Goal: Task Accomplishment & Management: Use online tool/utility

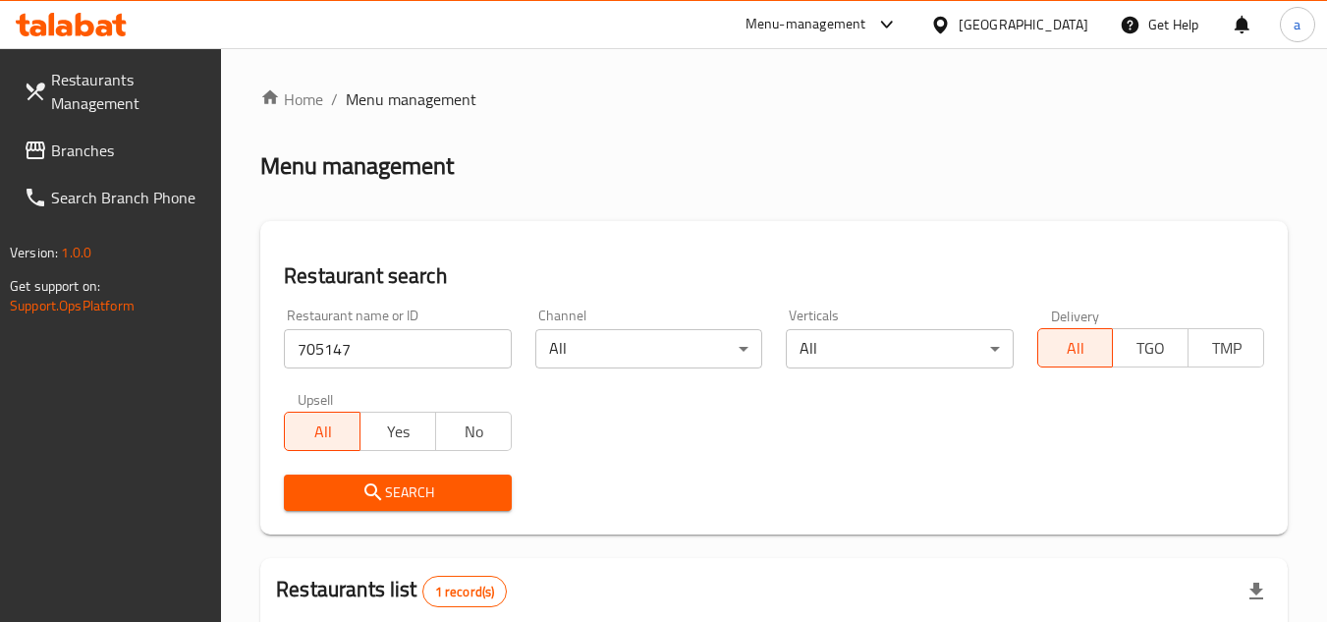
scroll to position [279, 0]
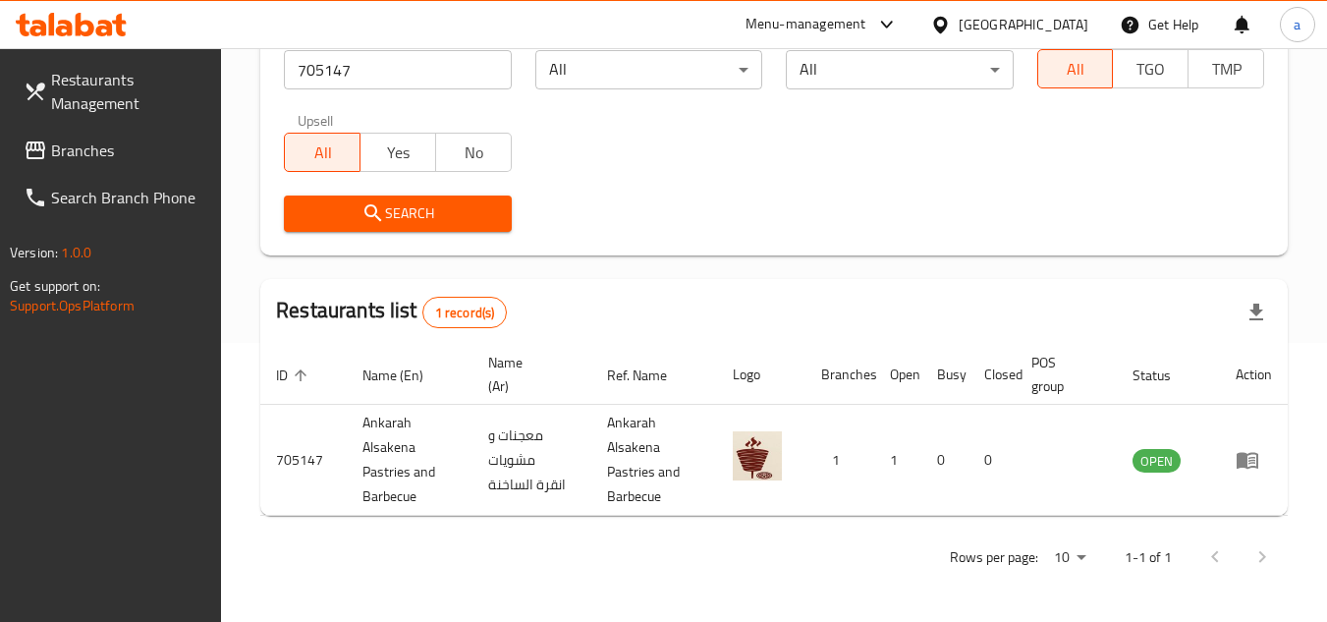
click at [149, 156] on span "Branches" at bounding box center [128, 150] width 155 height 24
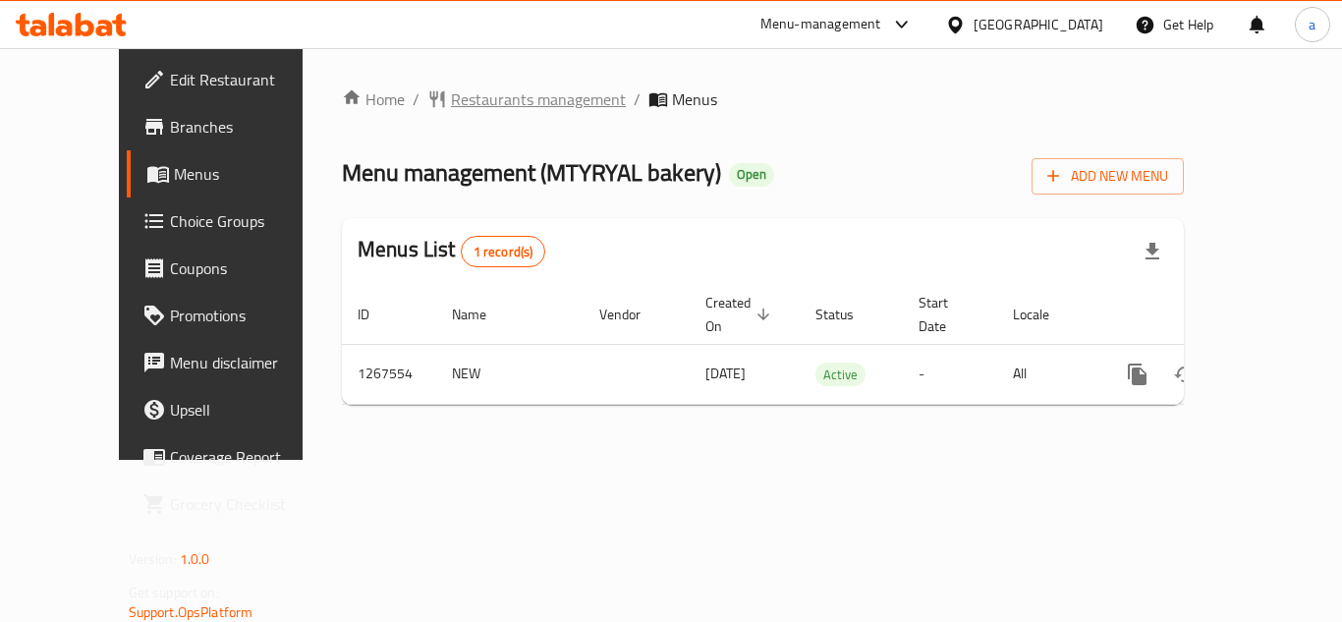
click at [474, 96] on span "Restaurants management" at bounding box center [538, 99] width 175 height 24
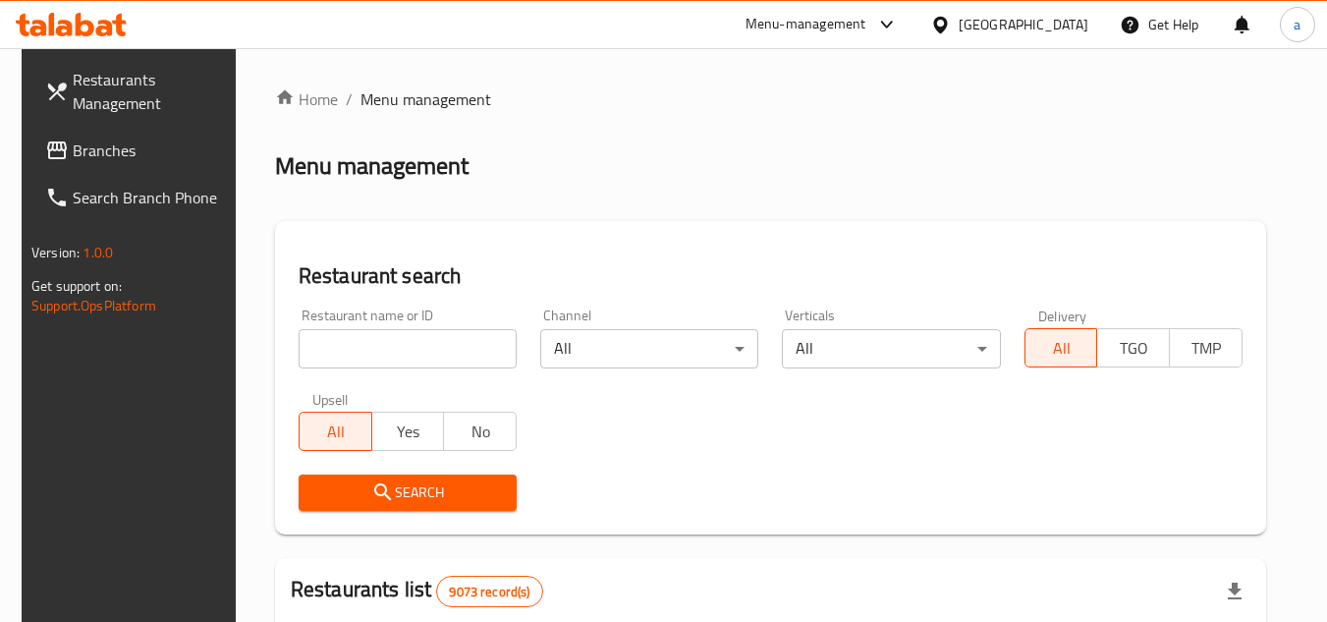
click at [384, 352] on input "search" at bounding box center [408, 348] width 218 height 39
type input "v"
paste input "687707"
type input "687707"
click at [440, 494] on span "Search" at bounding box center [407, 492] width 187 height 25
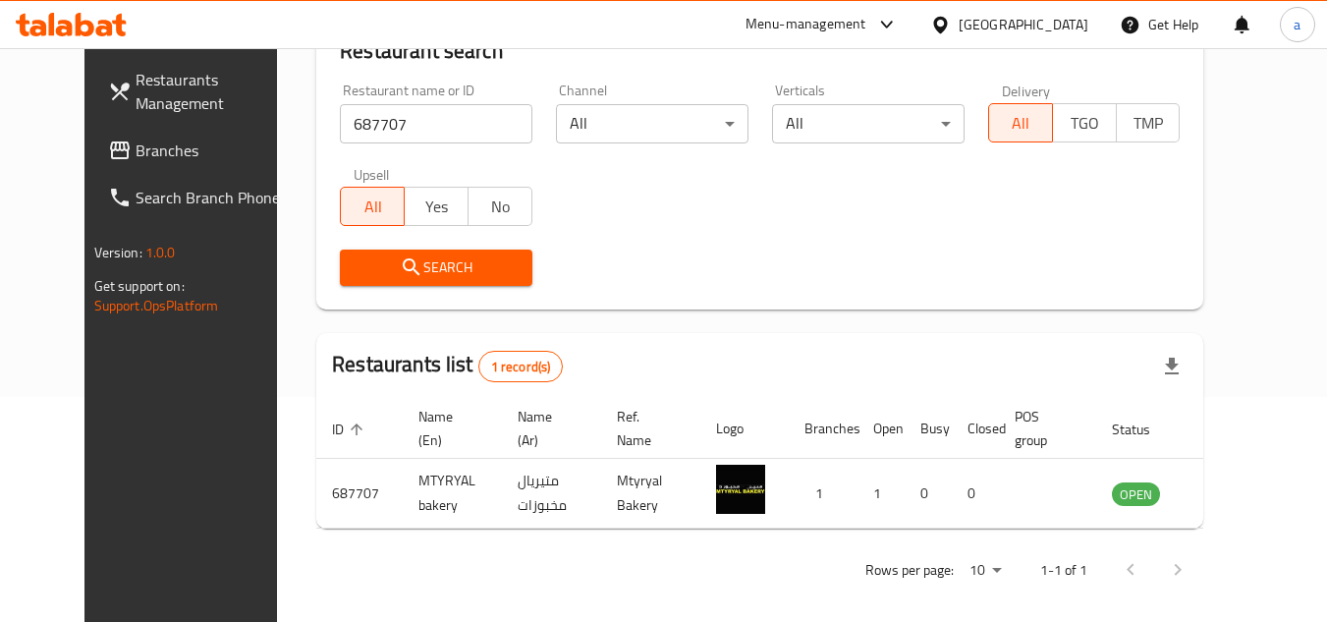
scroll to position [238, 0]
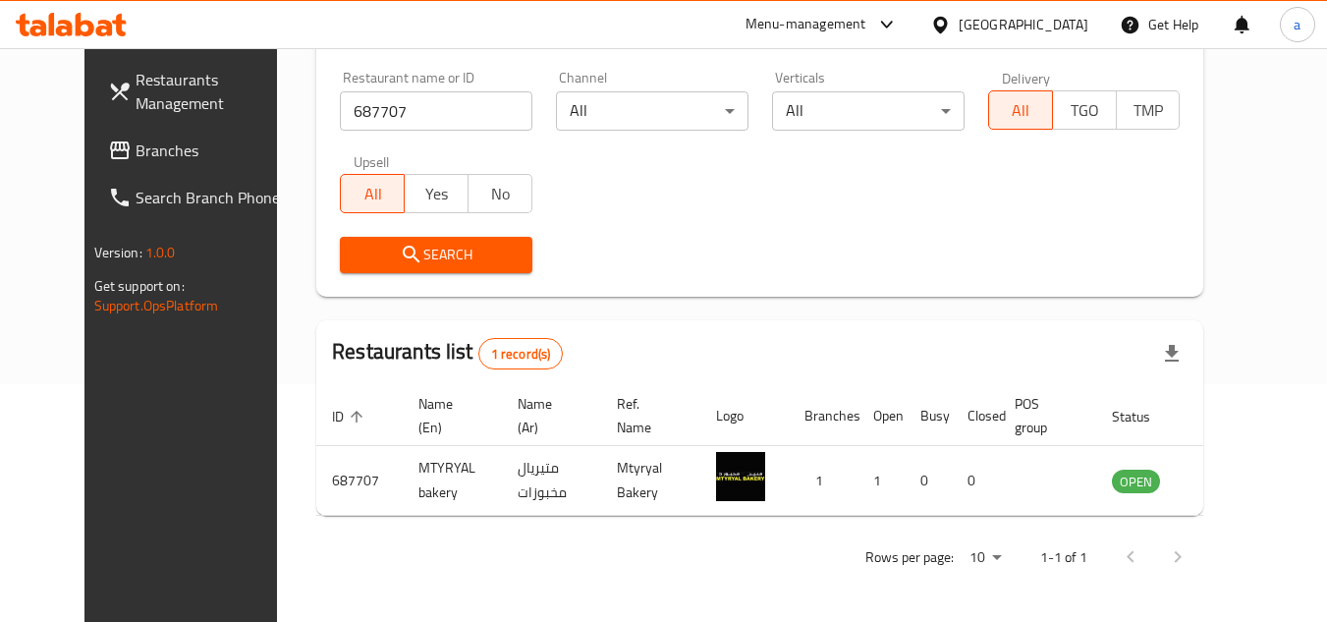
click at [1019, 23] on div "Qatar" at bounding box center [1009, 24] width 190 height 47
click at [1054, 28] on div "Qatar" at bounding box center [1024, 25] width 130 height 22
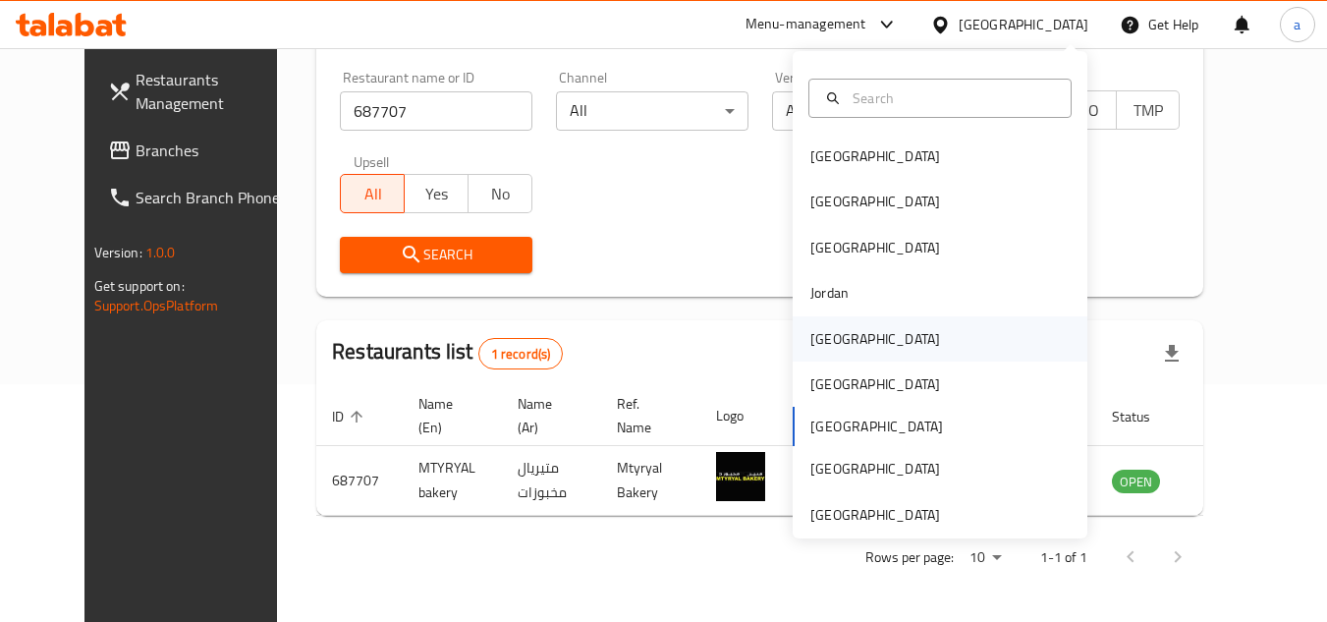
click at [901, 355] on div "Kuwait" at bounding box center [940, 338] width 295 height 45
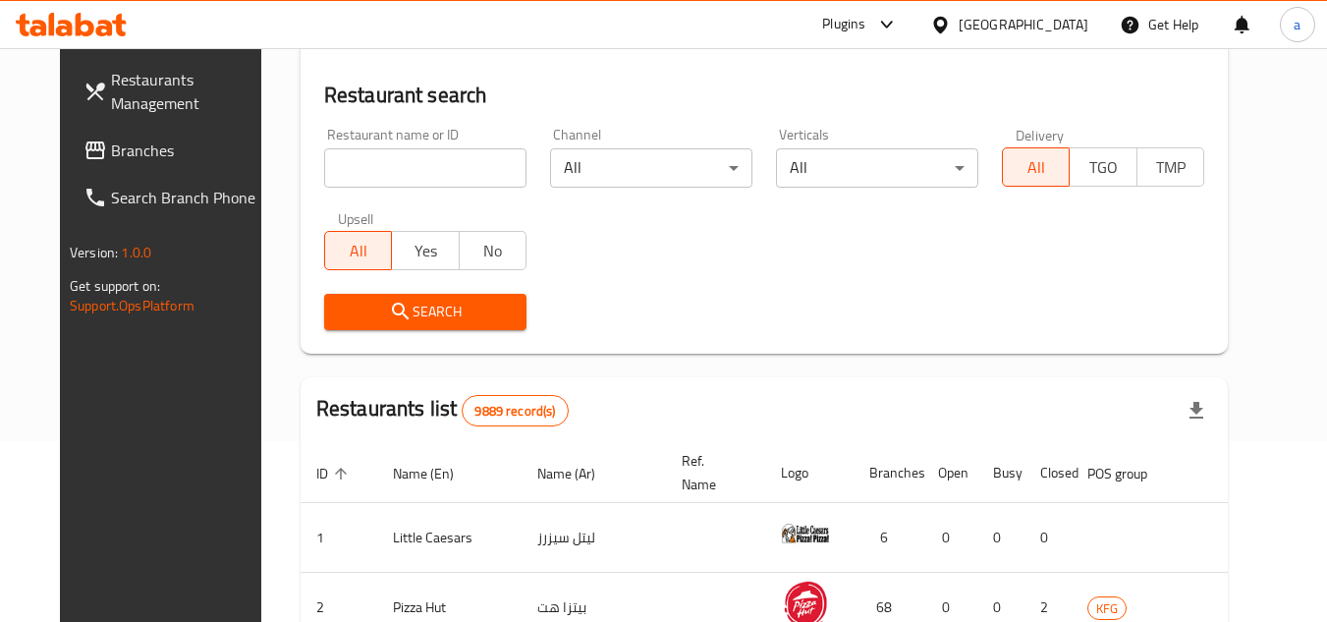
scroll to position [238, 0]
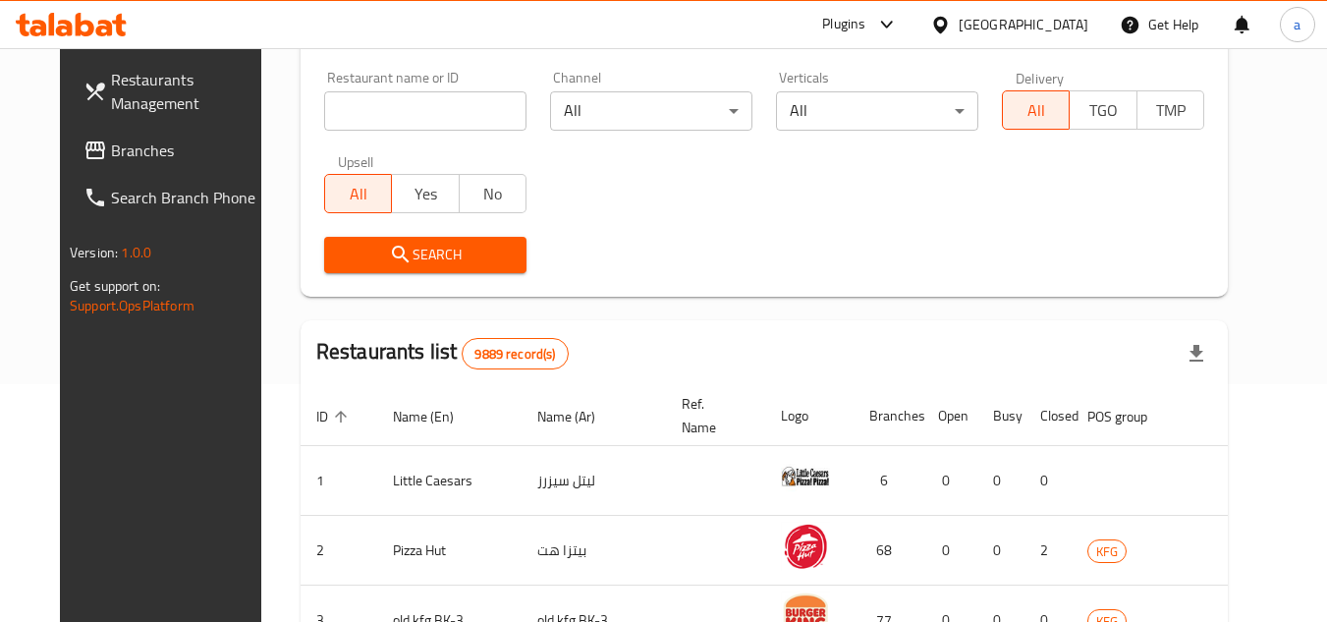
click at [111, 145] on span "Branches" at bounding box center [188, 150] width 155 height 24
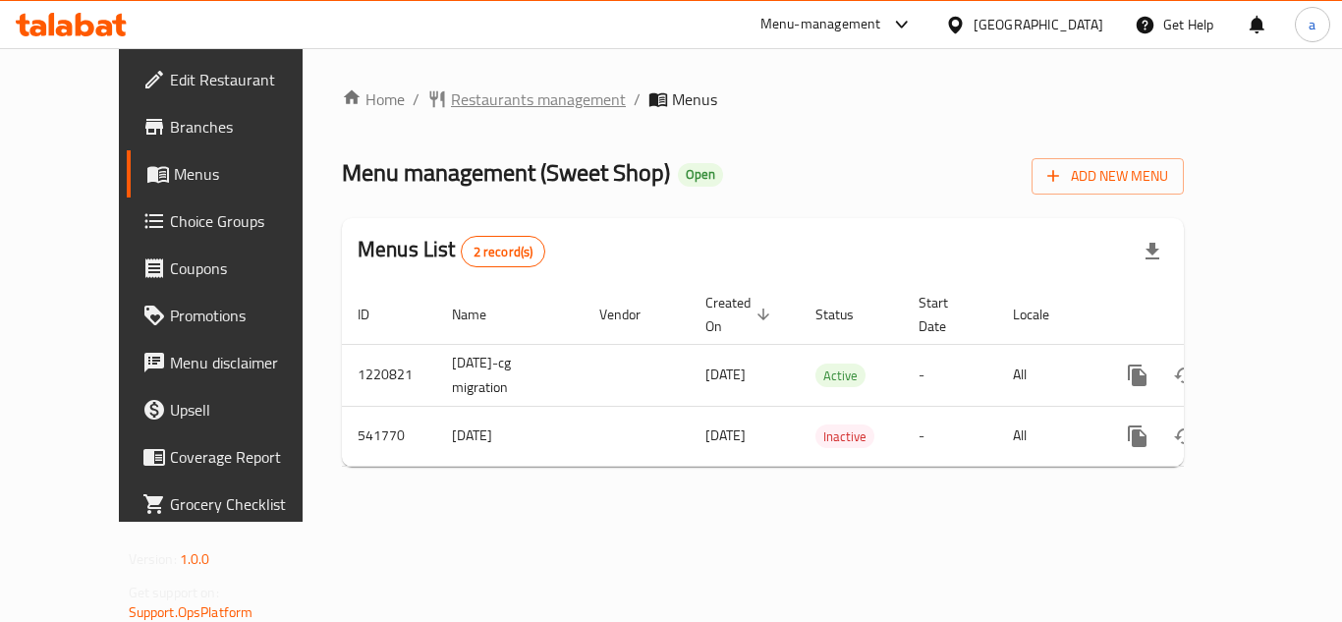
click at [499, 96] on span "Restaurants management" at bounding box center [538, 99] width 175 height 24
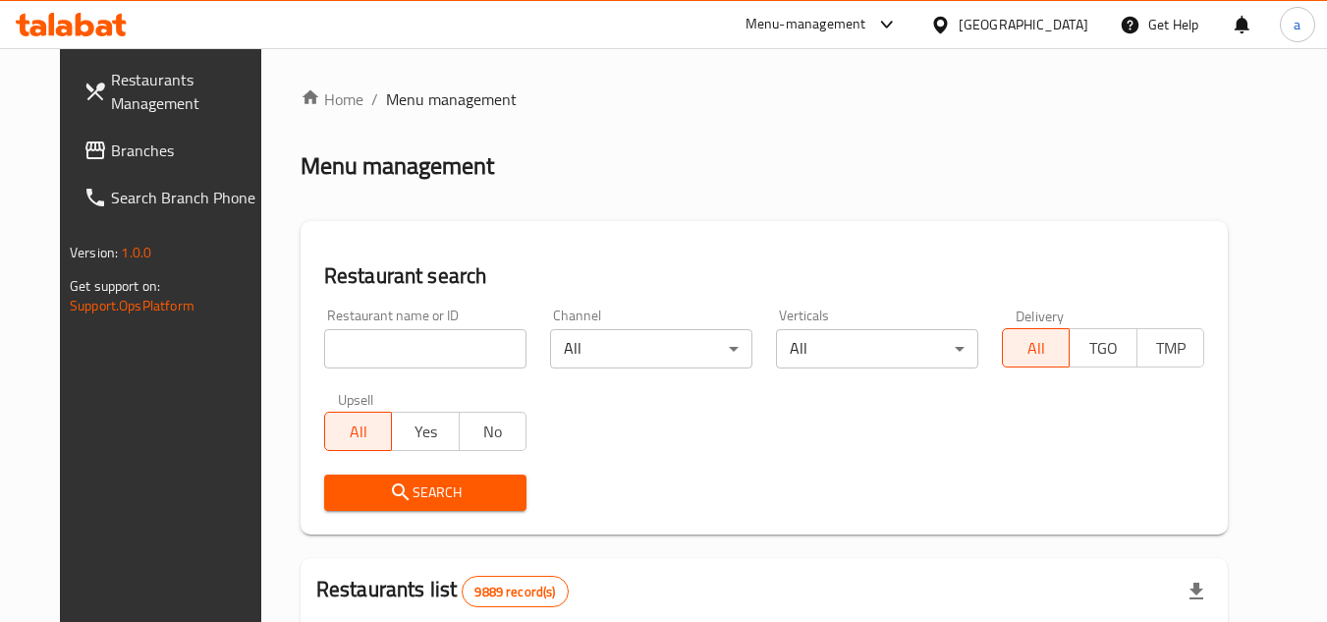
click at [404, 333] on input "search" at bounding box center [425, 348] width 202 height 39
paste input "635620"
type input "635620"
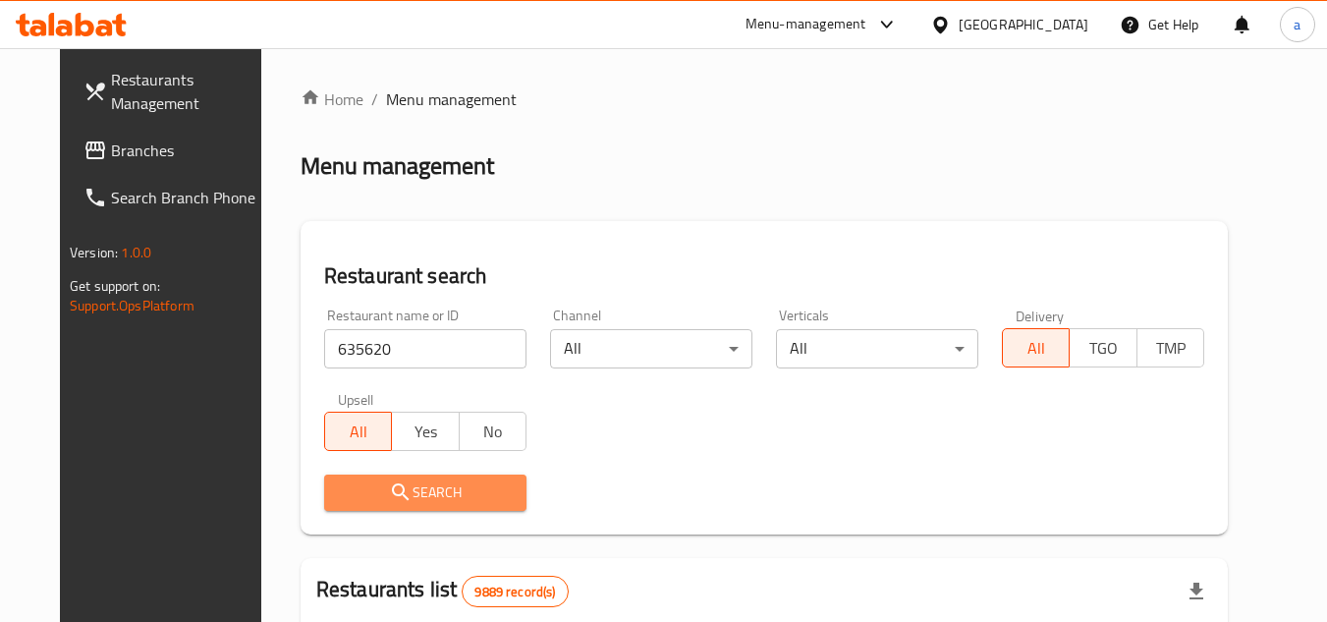
click at [474, 488] on span "Search" at bounding box center [425, 492] width 171 height 25
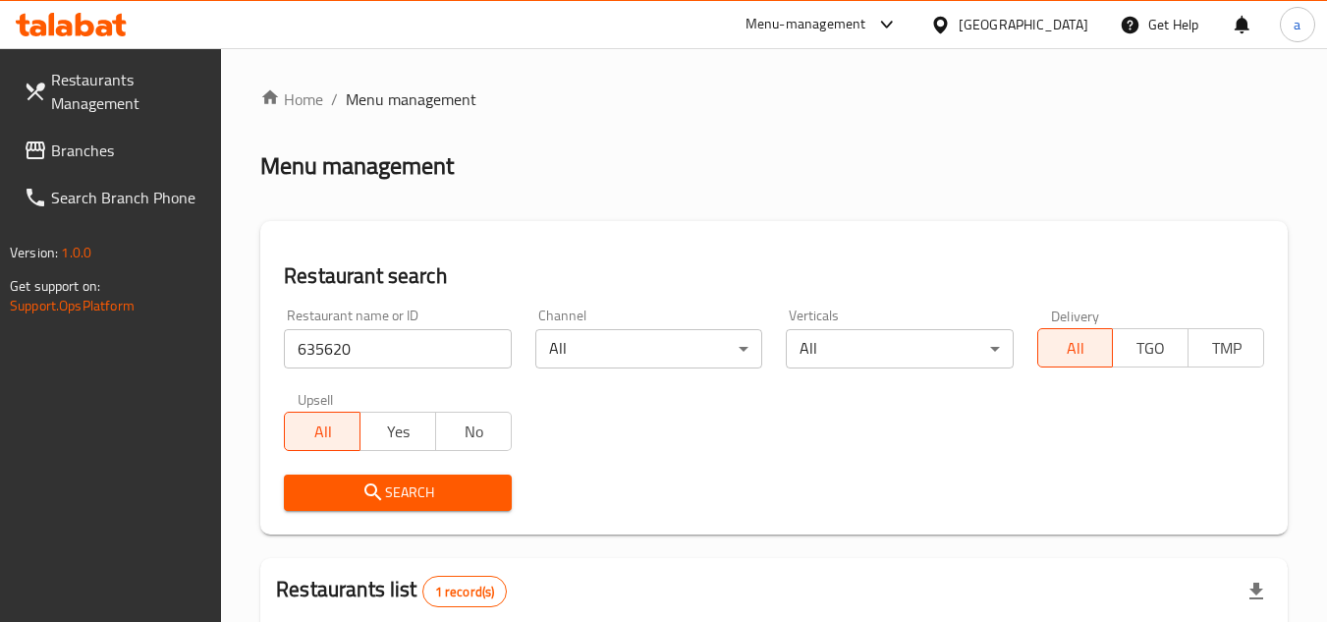
click at [1088, 19] on div "Kuwait" at bounding box center [1009, 24] width 190 height 47
click at [1044, 10] on div "Kuwait" at bounding box center [1009, 24] width 190 height 47
click at [1046, 22] on div "Kuwait" at bounding box center [1024, 25] width 130 height 22
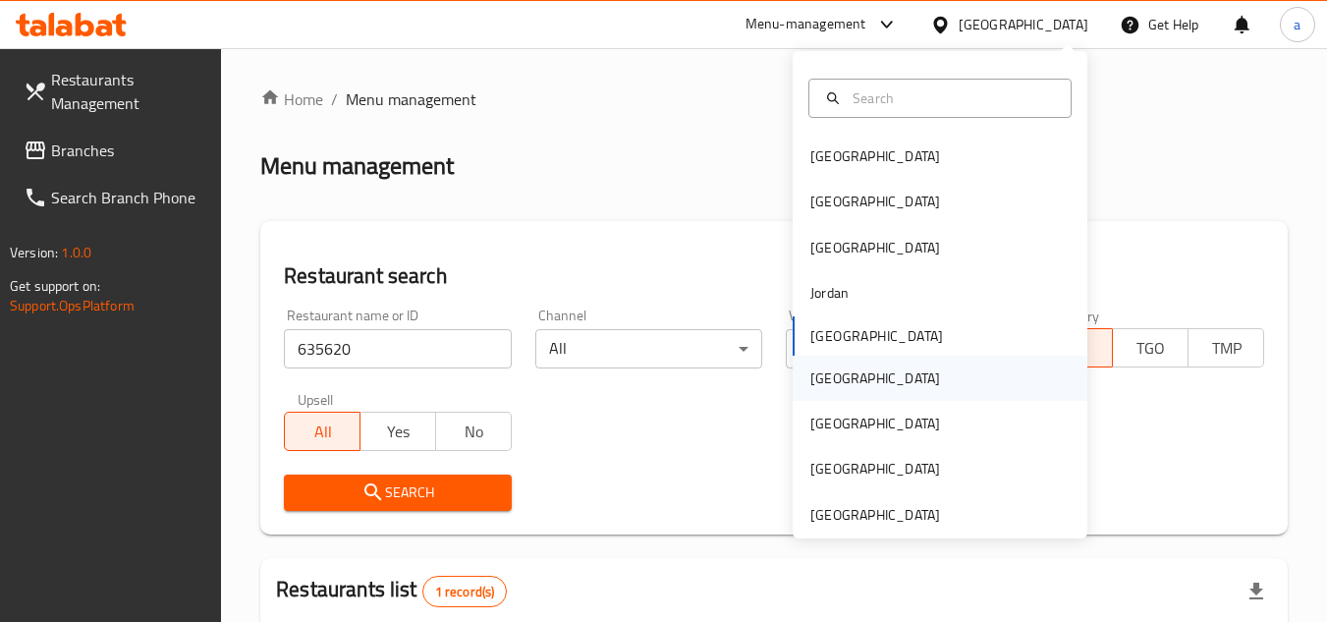
click at [903, 361] on div "Oman" at bounding box center [940, 378] width 295 height 45
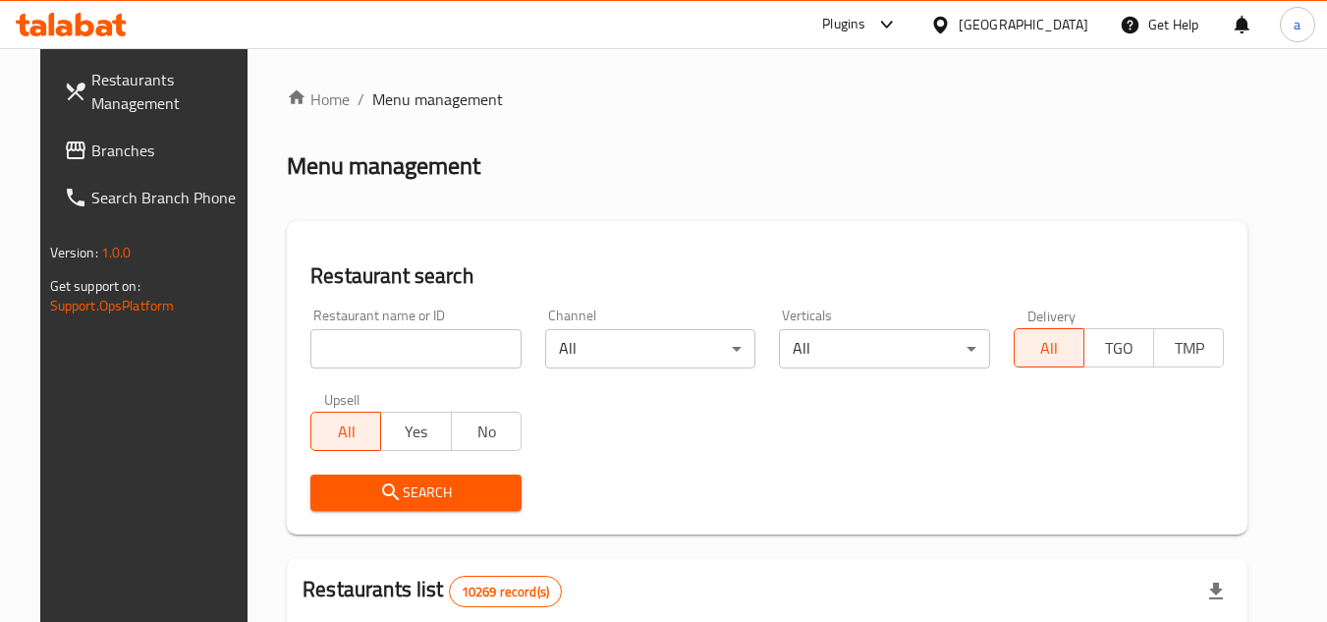
click at [104, 148] on span "Branches" at bounding box center [168, 150] width 155 height 24
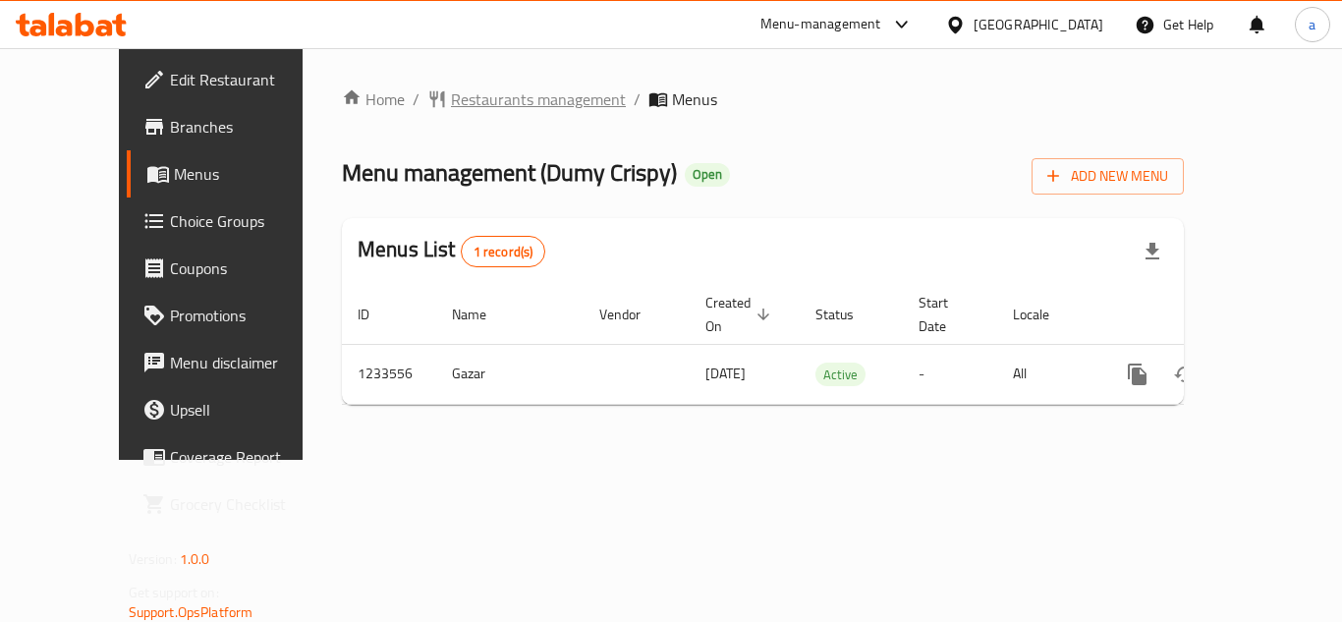
click at [475, 105] on span "Restaurants management" at bounding box center [538, 99] width 175 height 24
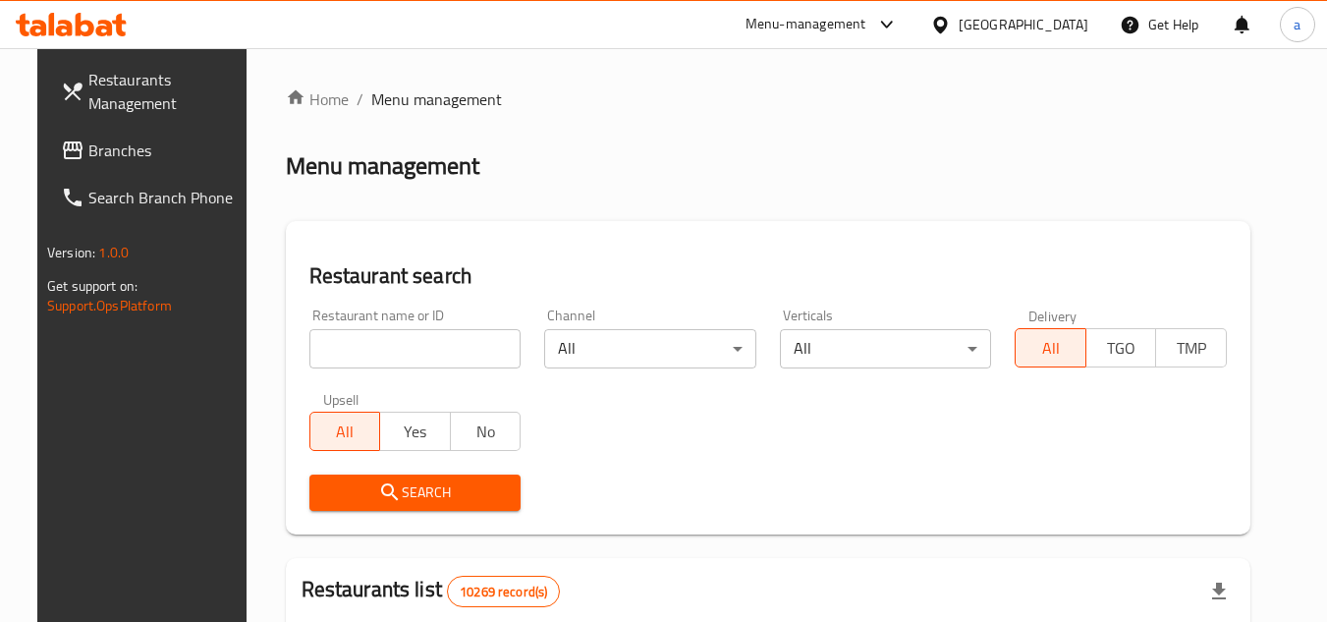
click at [408, 350] on input "search" at bounding box center [415, 348] width 212 height 39
paste input "678167"
type input "678167"
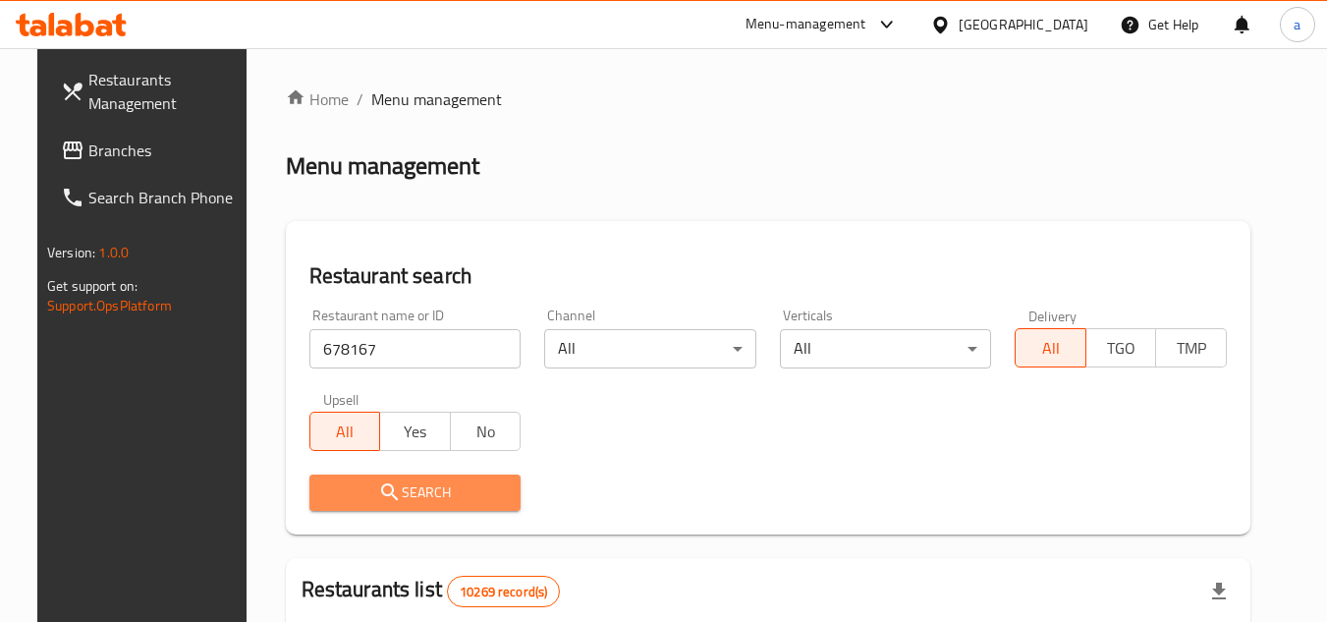
click at [378, 484] on icon "submit" at bounding box center [390, 492] width 24 height 24
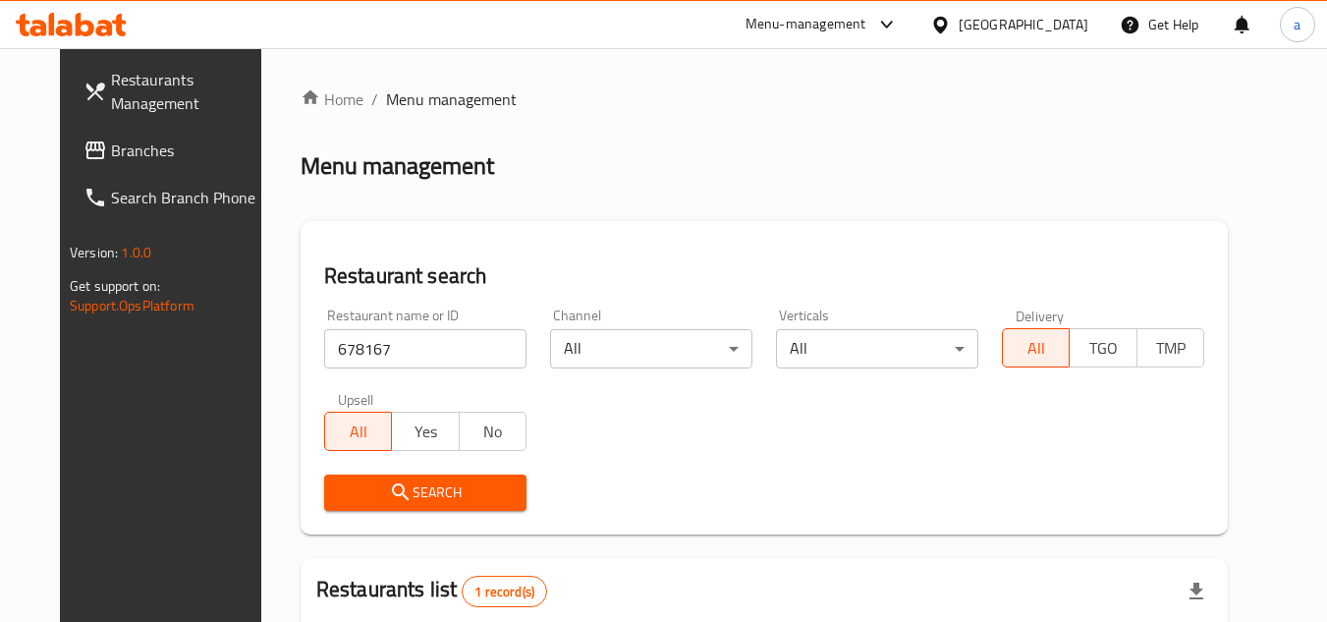
click at [1057, 27] on div "[GEOGRAPHIC_DATA]" at bounding box center [1024, 25] width 130 height 22
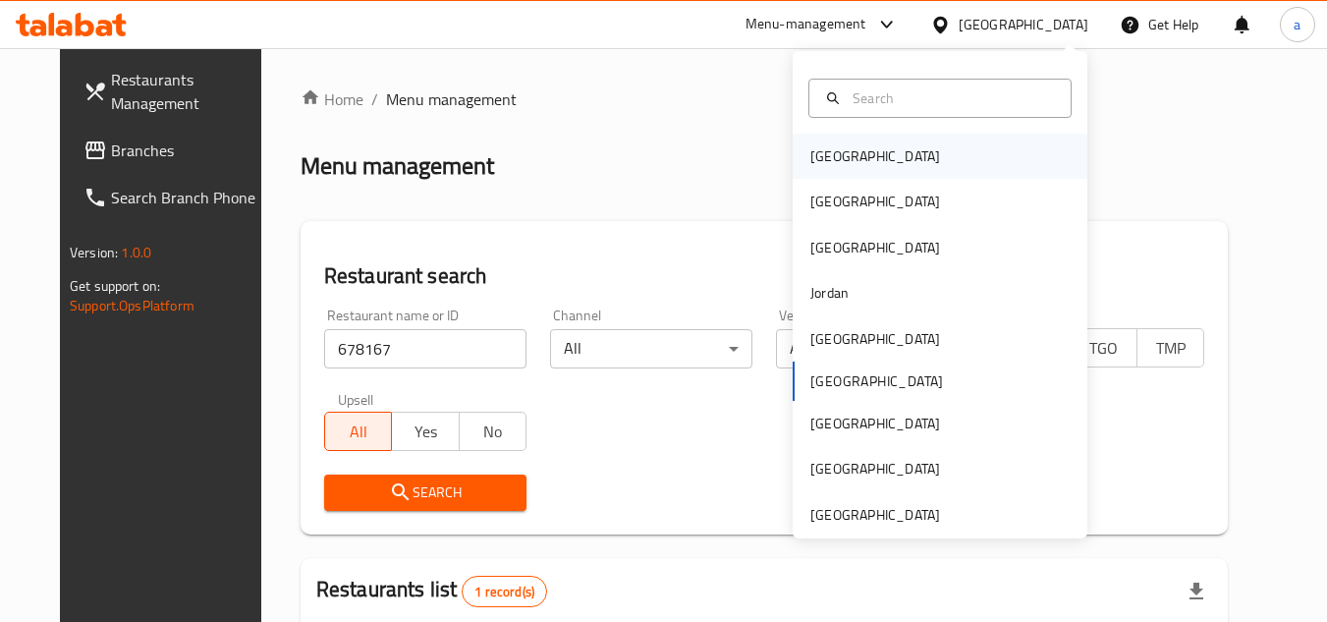
click at [945, 170] on div "[GEOGRAPHIC_DATA]" at bounding box center [940, 156] width 295 height 45
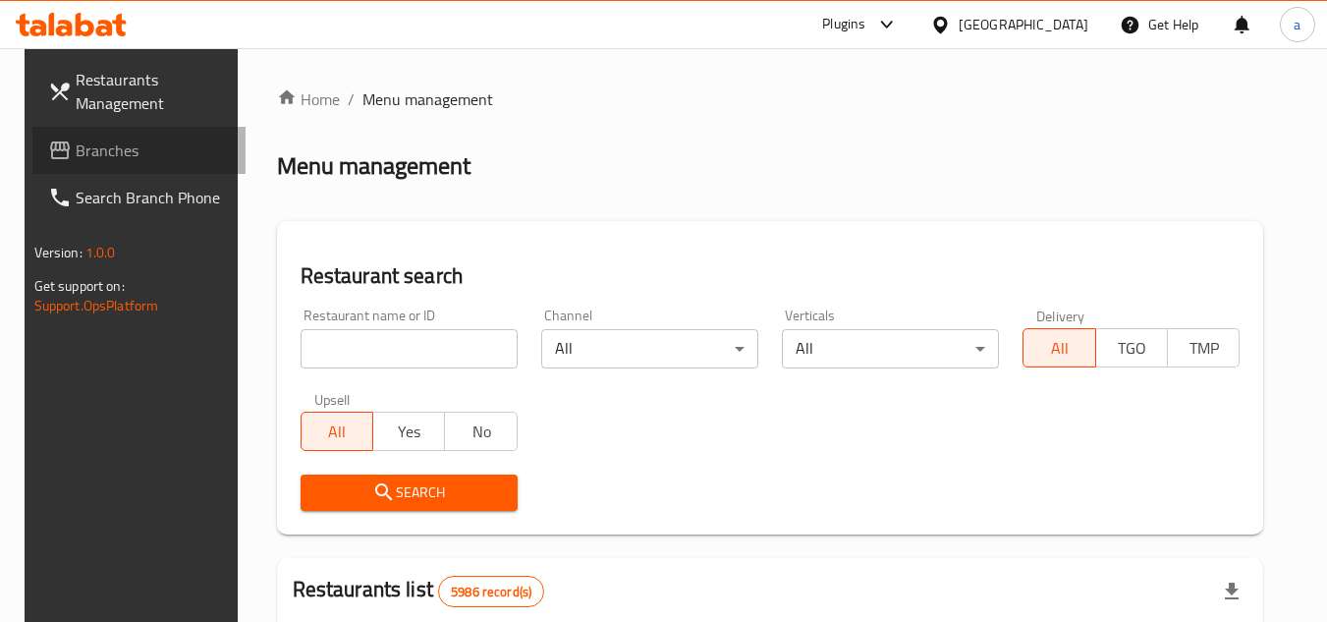
click at [117, 146] on span "Branches" at bounding box center [153, 150] width 155 height 24
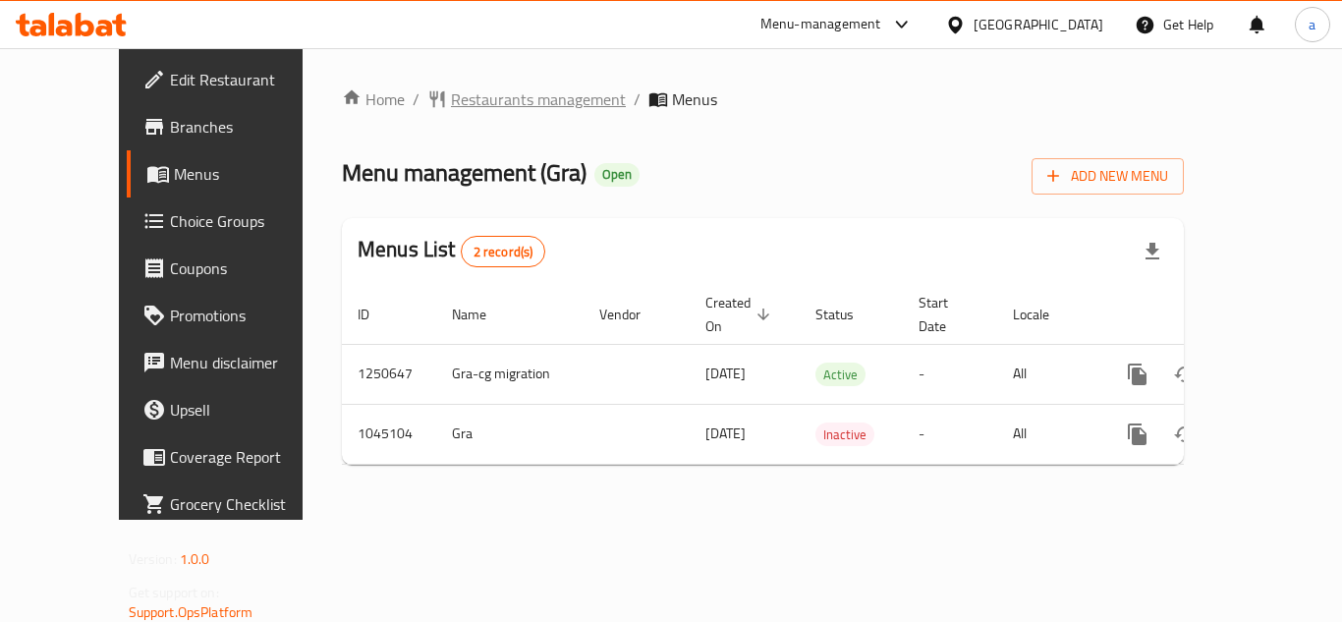
click at [482, 101] on span "Restaurants management" at bounding box center [538, 99] width 175 height 24
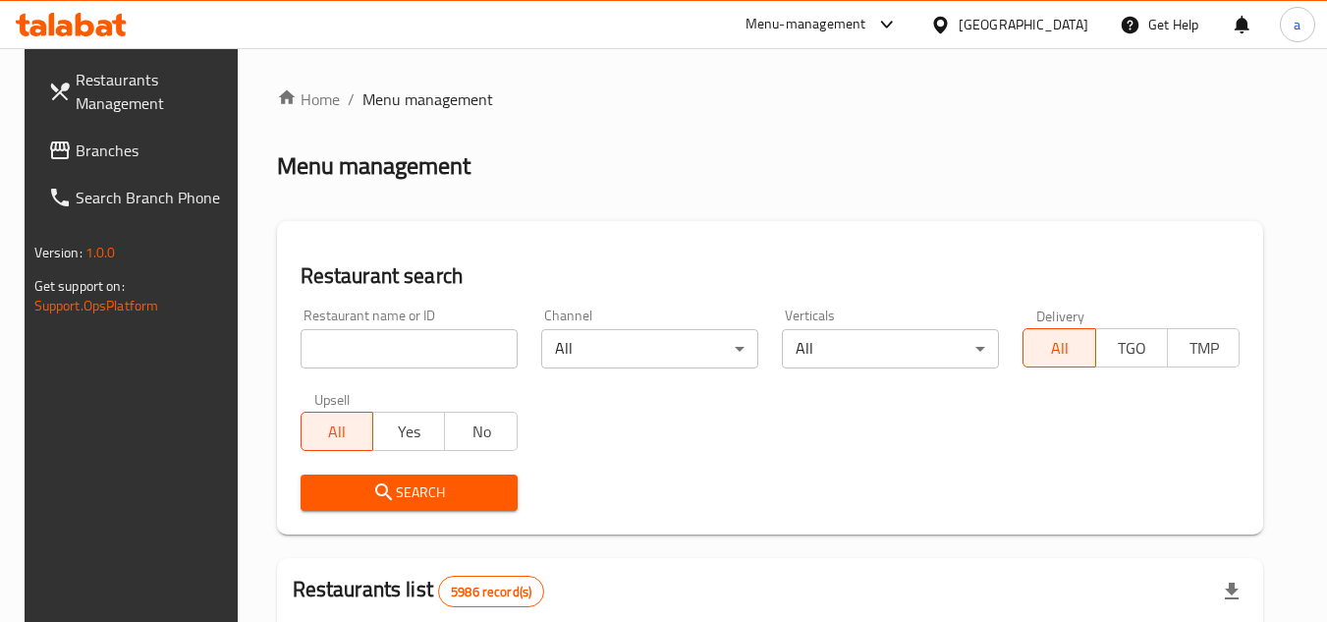
click at [435, 346] on input "search" at bounding box center [409, 348] width 217 height 39
paste input "662352"
type input "662352"
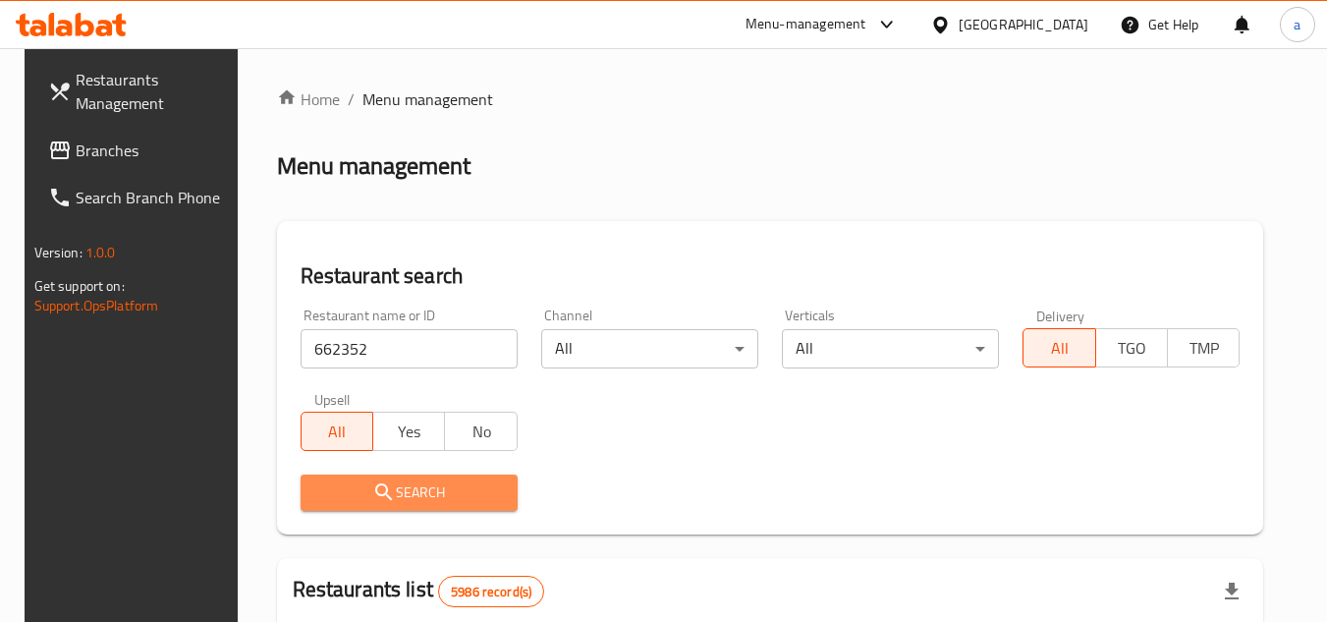
click at [434, 503] on span "Search" at bounding box center [409, 492] width 186 height 25
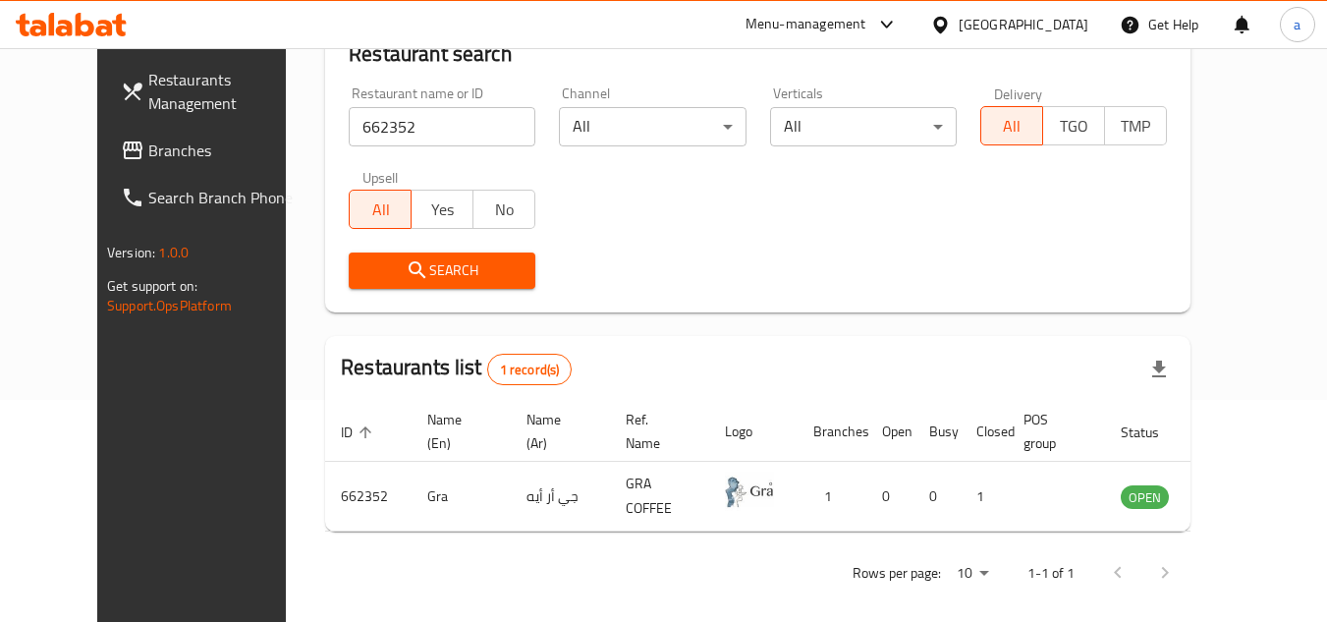
scroll to position [238, 0]
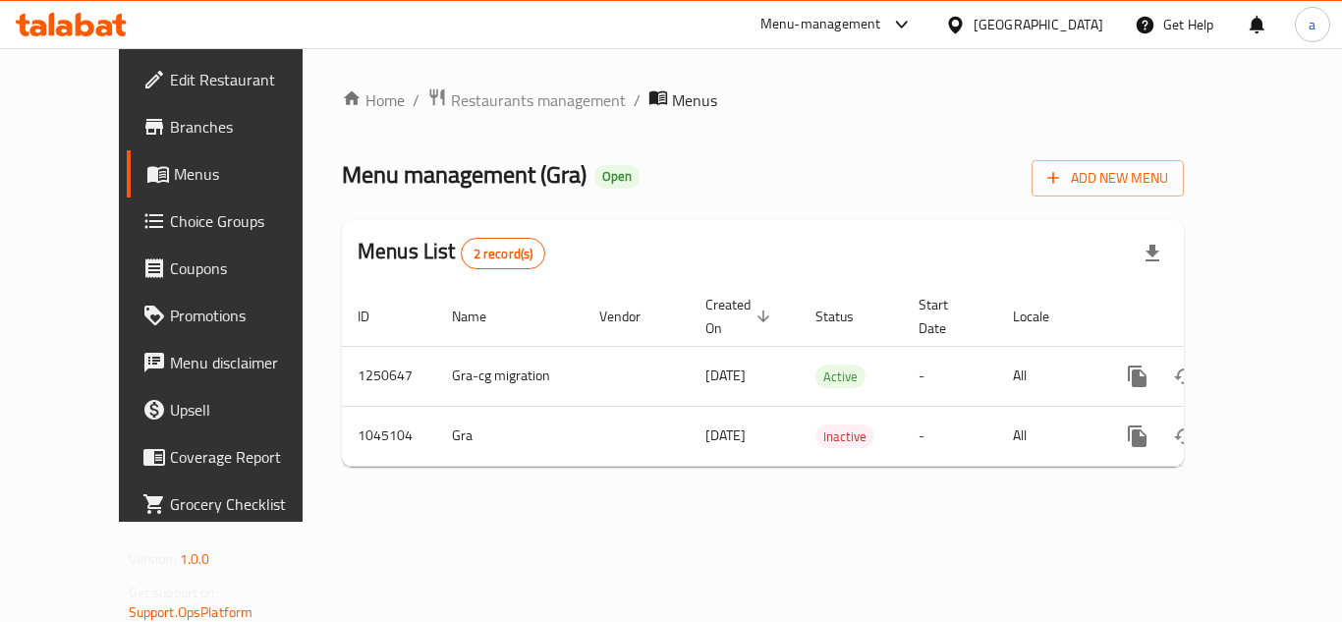
click at [170, 216] on span "Choice Groups" at bounding box center [248, 221] width 157 height 24
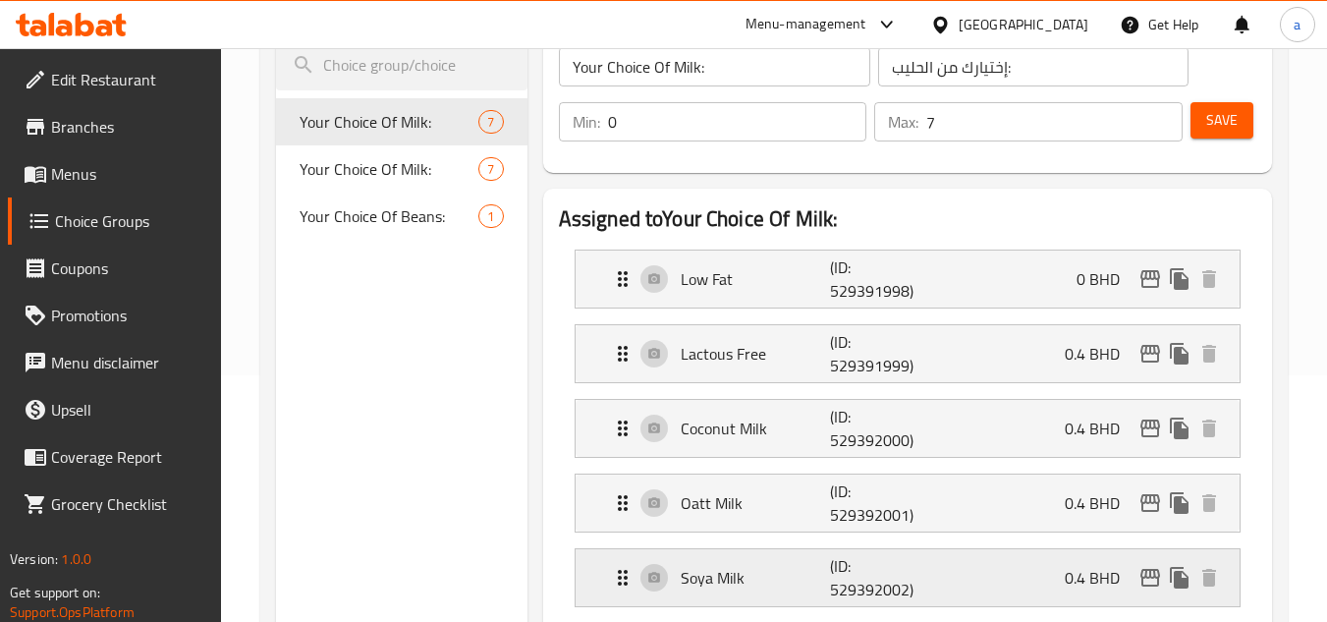
scroll to position [196, 0]
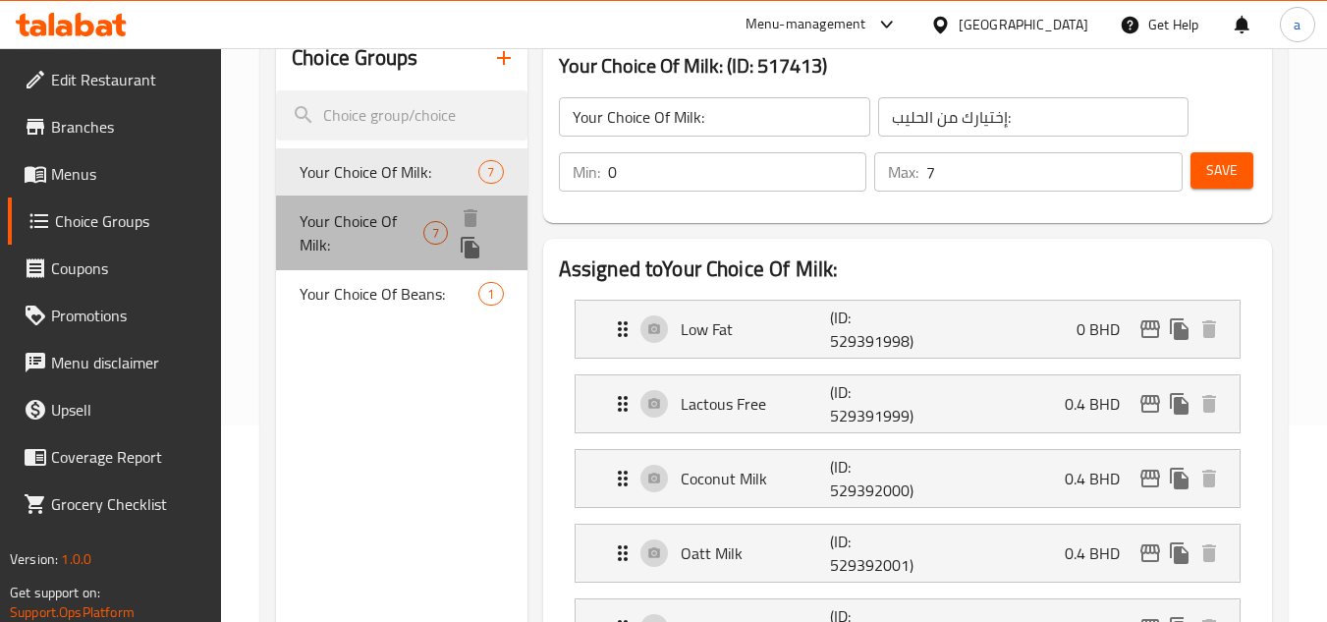
click at [392, 240] on span "Your Choice Of Milk:" at bounding box center [362, 232] width 124 height 47
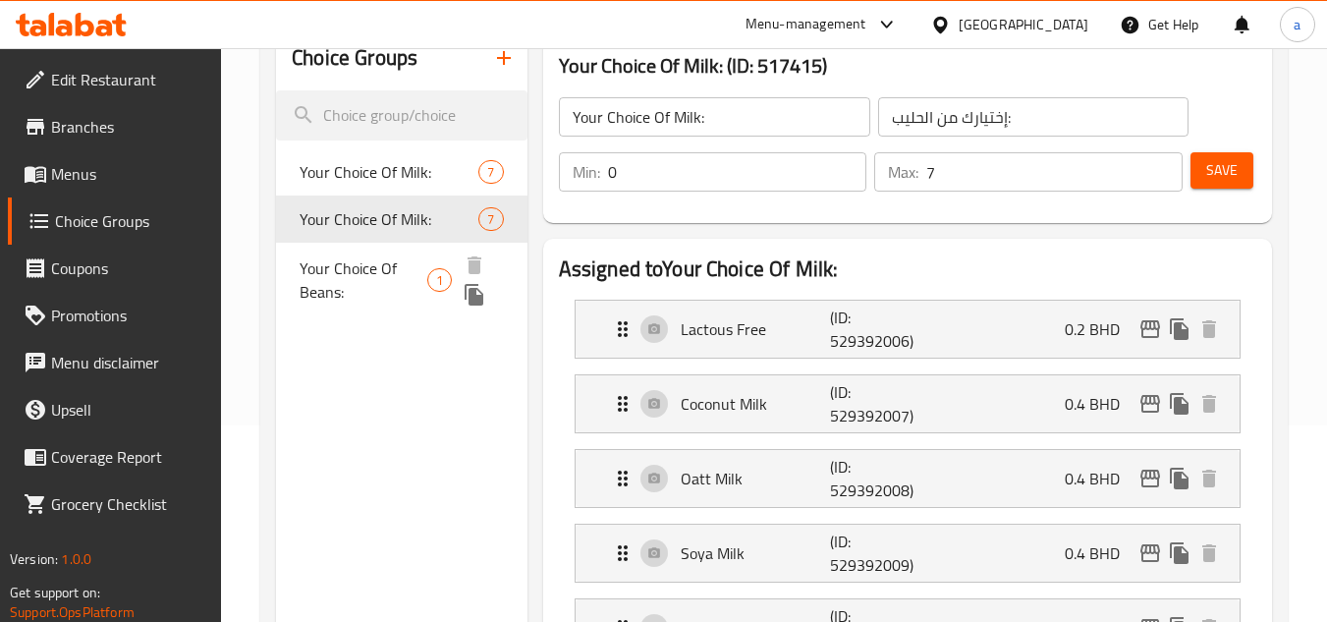
click at [399, 290] on span "Your Choice Of Beans:" at bounding box center [364, 279] width 128 height 47
type input "Your Choice Of Beans:"
type input "إختيارك من الحبوب:"
type input "1"
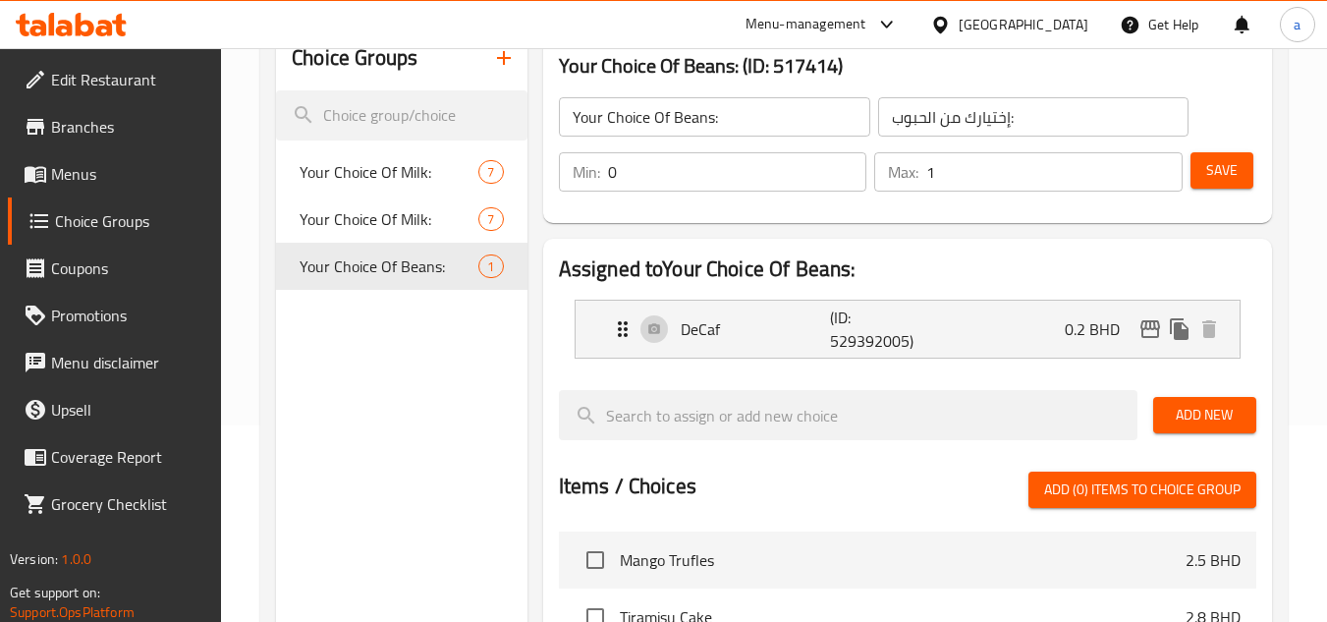
click at [959, 20] on div at bounding box center [944, 25] width 28 height 22
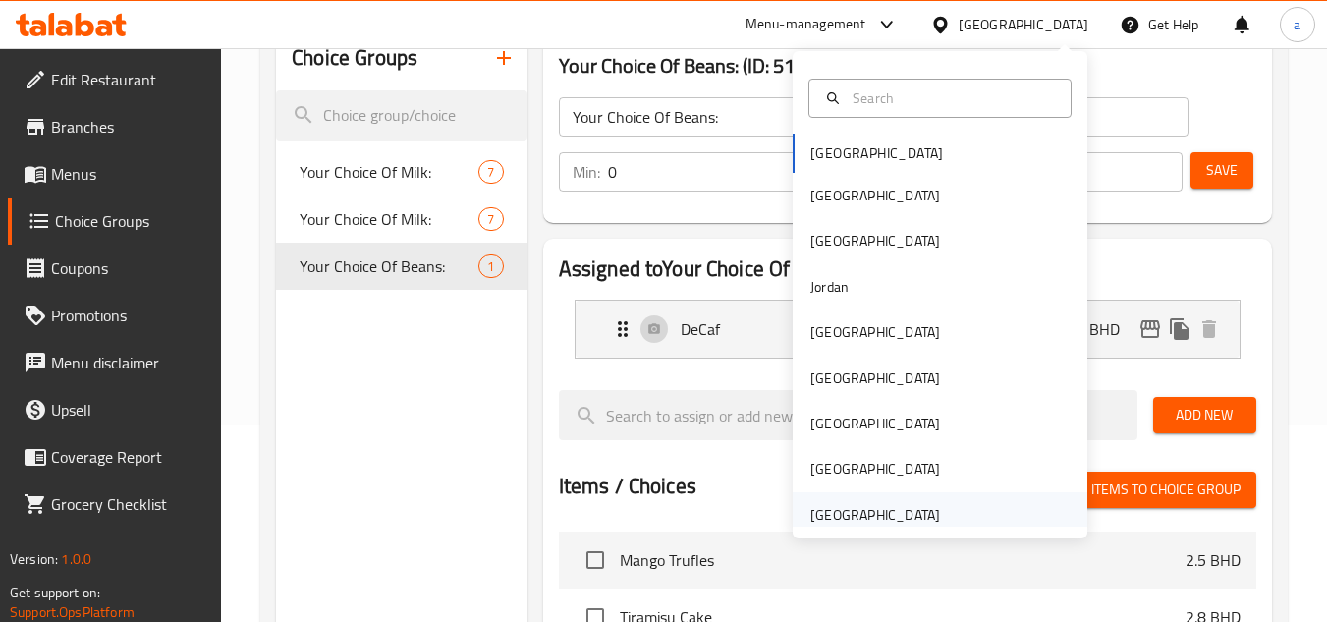
click at [962, 521] on div "[GEOGRAPHIC_DATA]" at bounding box center [940, 514] width 295 height 45
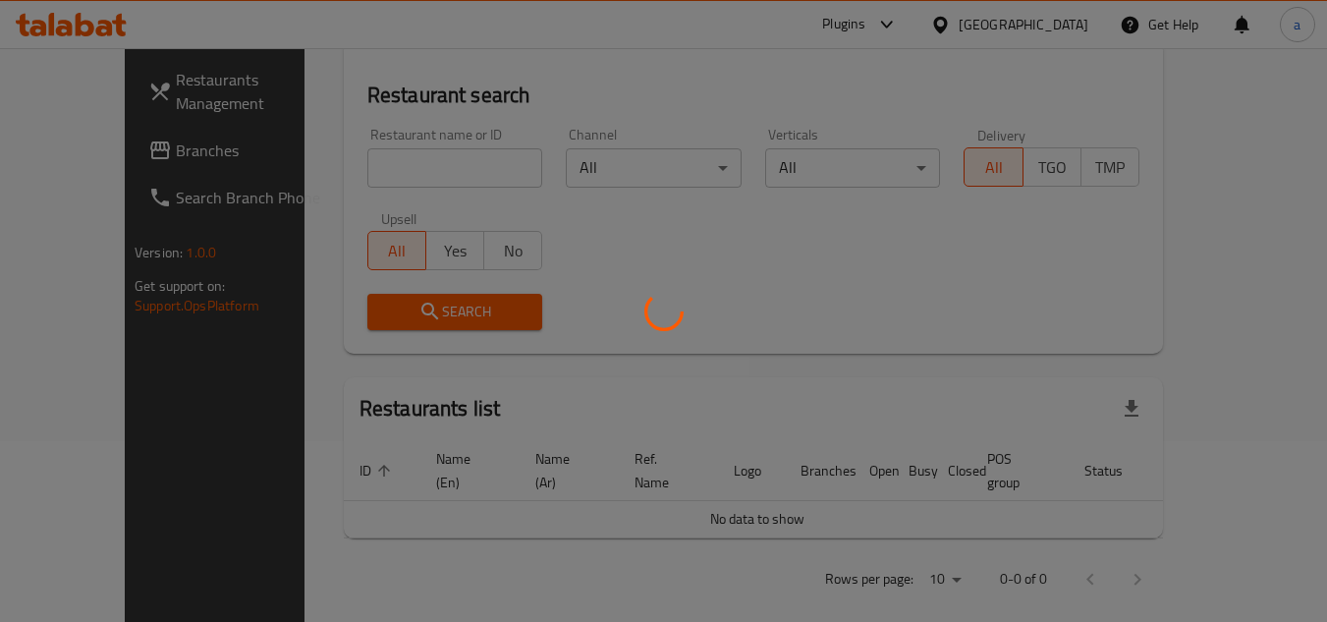
scroll to position [196, 0]
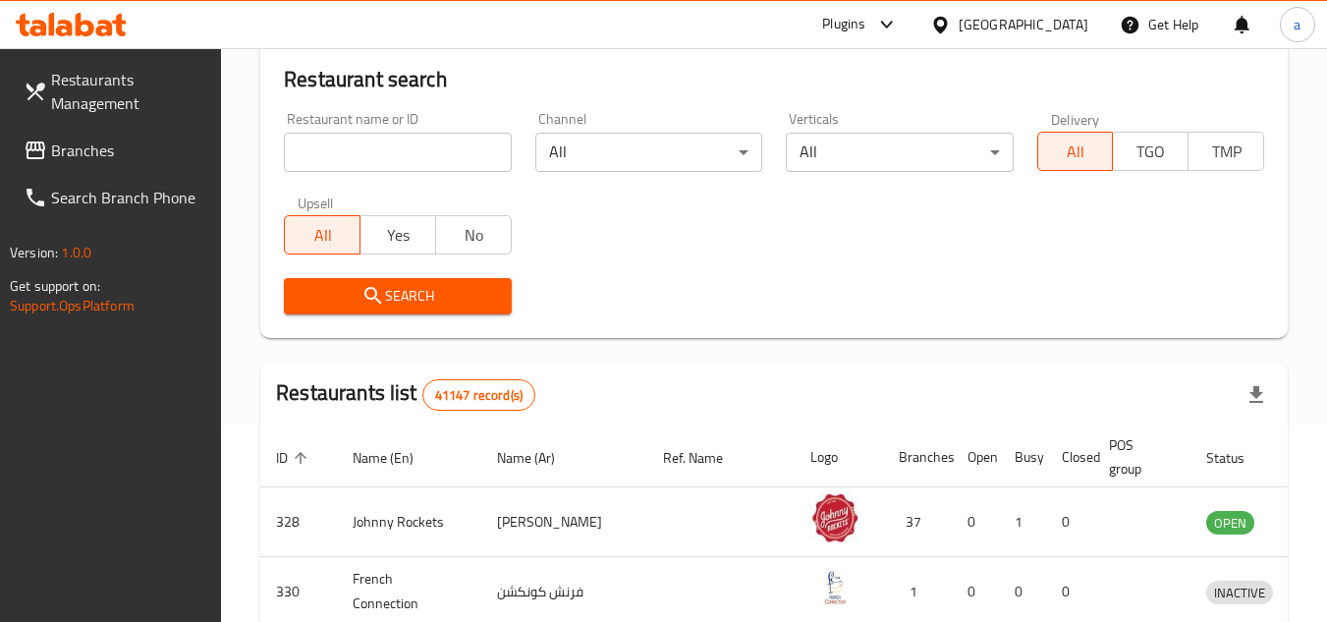
click at [108, 140] on span "Branches" at bounding box center [128, 150] width 155 height 24
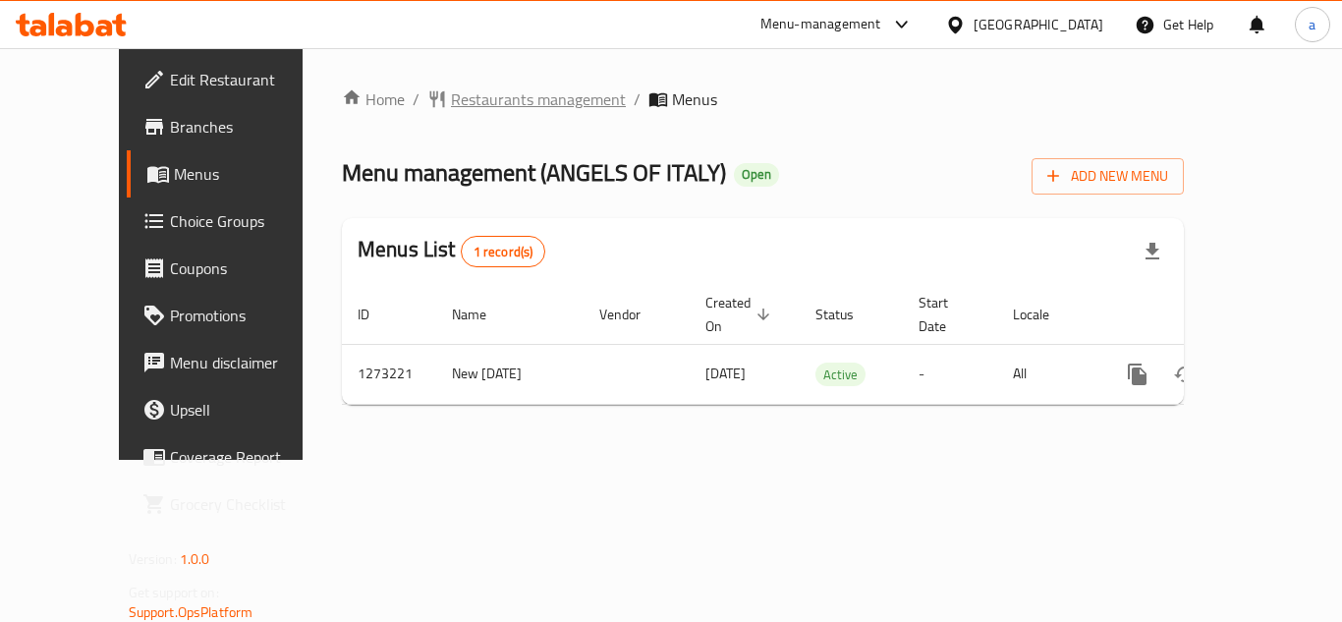
click at [451, 104] on span "Restaurants management" at bounding box center [538, 99] width 175 height 24
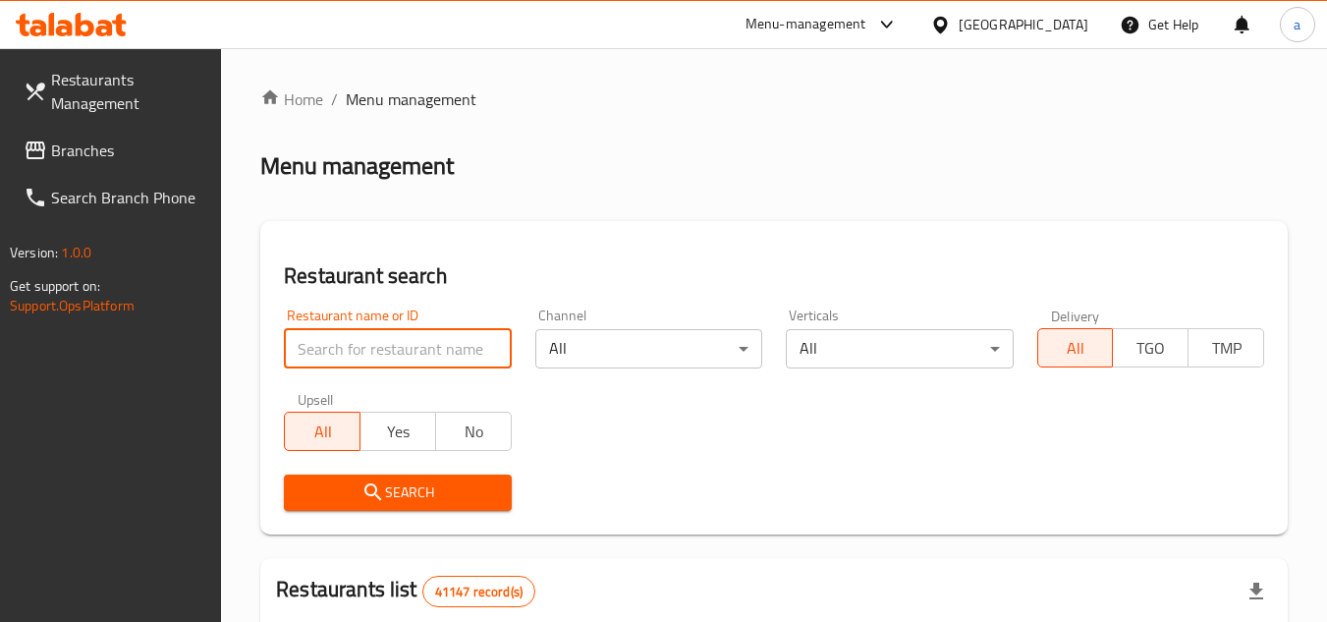
click at [362, 347] on input "search" at bounding box center [397, 348] width 227 height 39
paste input "690636"
type input "690636"
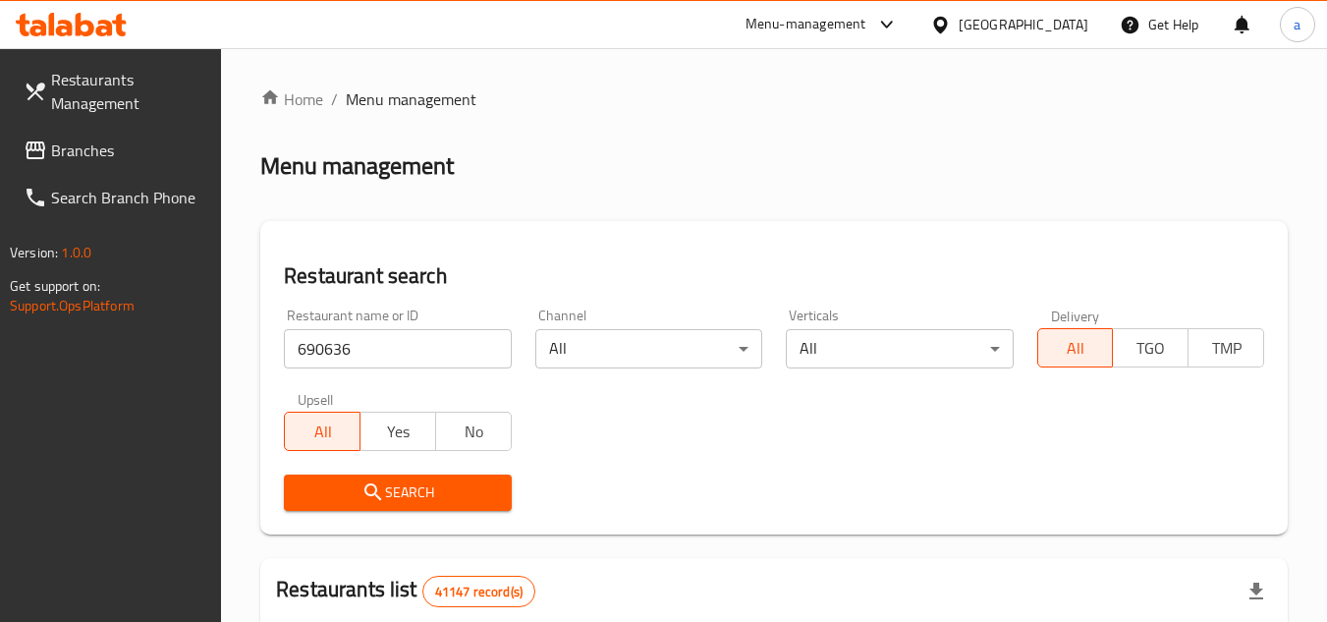
click at [428, 490] on span "Search" at bounding box center [397, 492] width 195 height 25
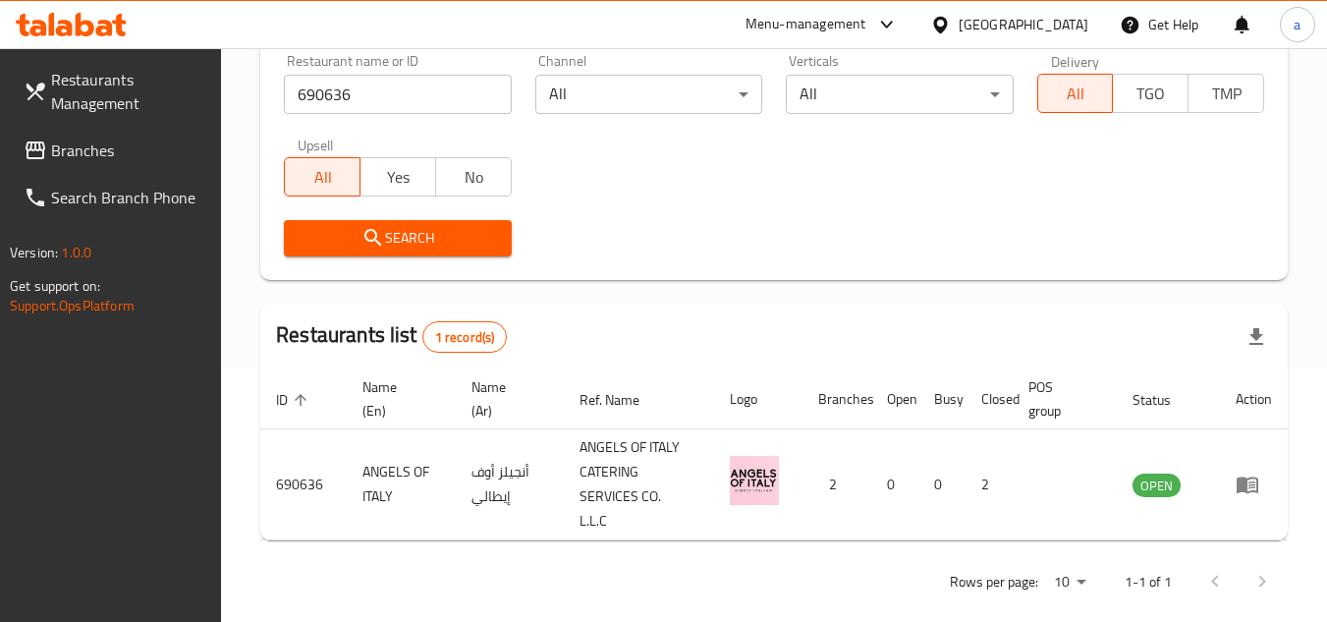
scroll to position [58, 0]
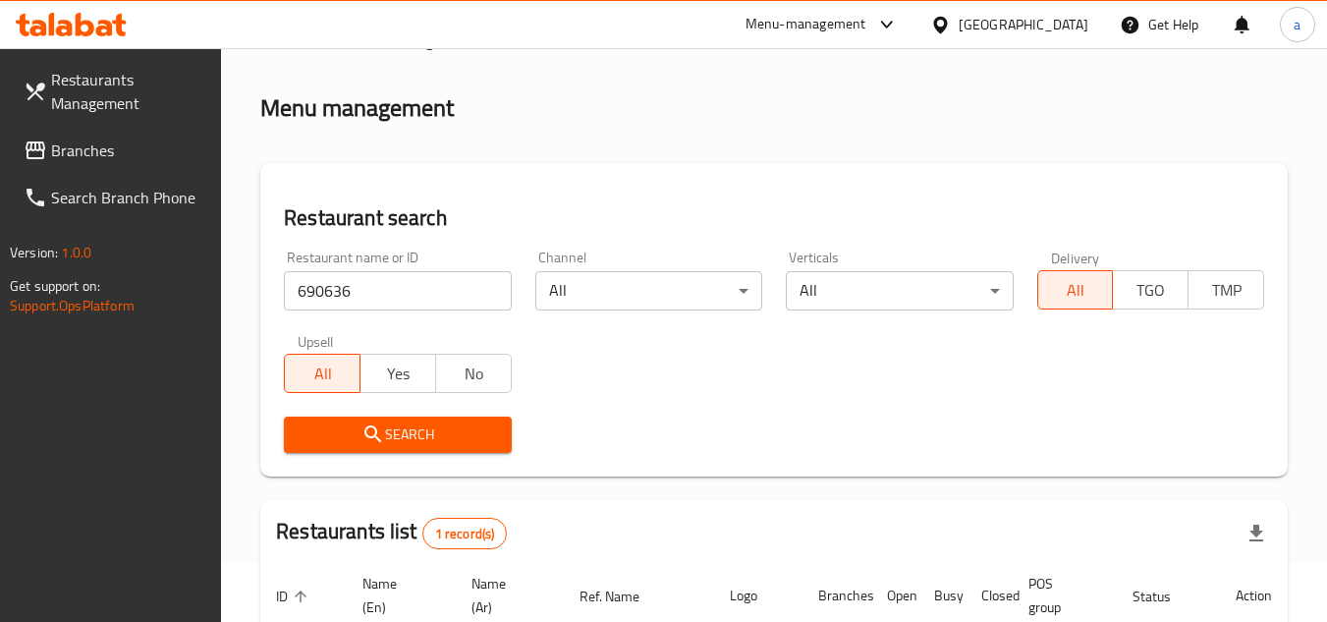
click at [122, 162] on link "Branches" at bounding box center [115, 150] width 214 height 47
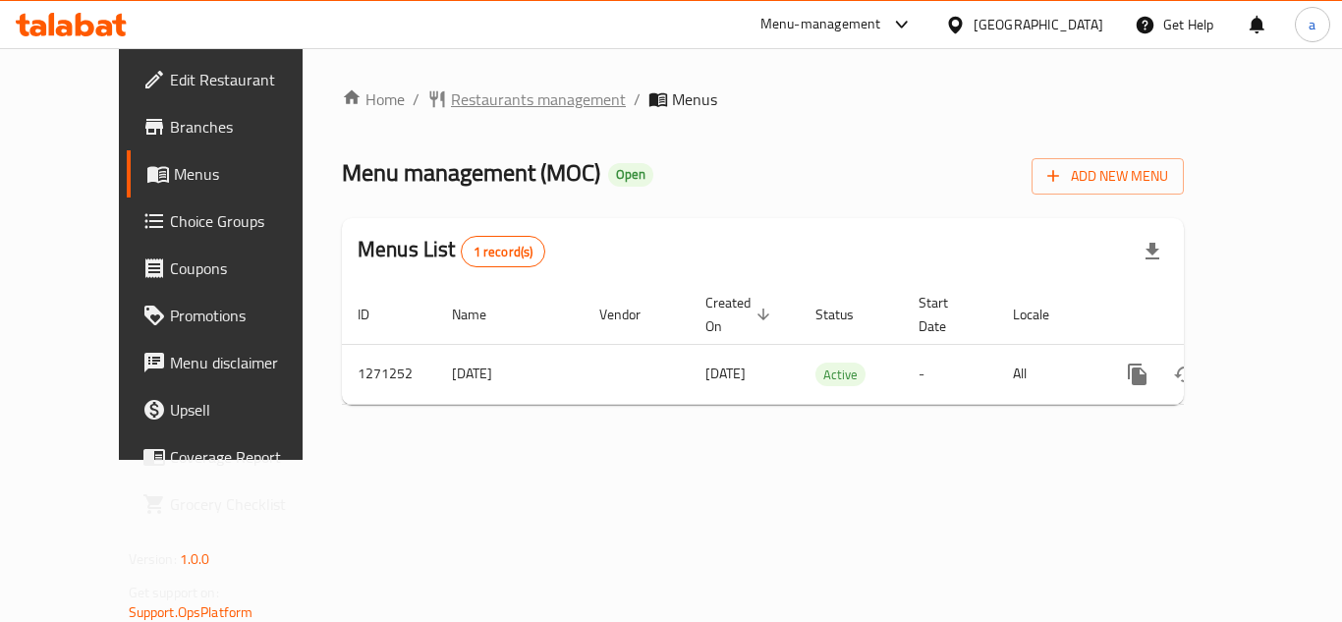
click at [455, 96] on span "Restaurants management" at bounding box center [538, 99] width 175 height 24
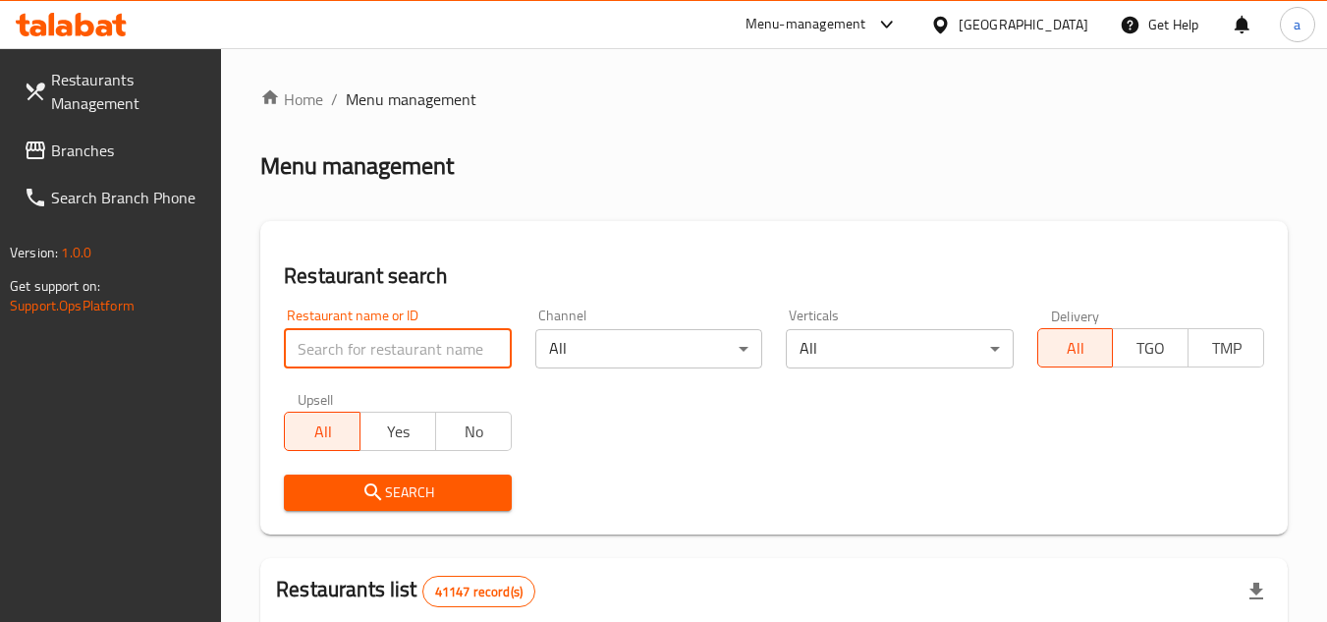
click at [428, 349] on input "search" at bounding box center [397, 348] width 227 height 39
paste input "689636"
type input "689636"
click at [474, 483] on span "Search" at bounding box center [397, 492] width 195 height 25
